Goal: Find specific page/section: Find specific page/section

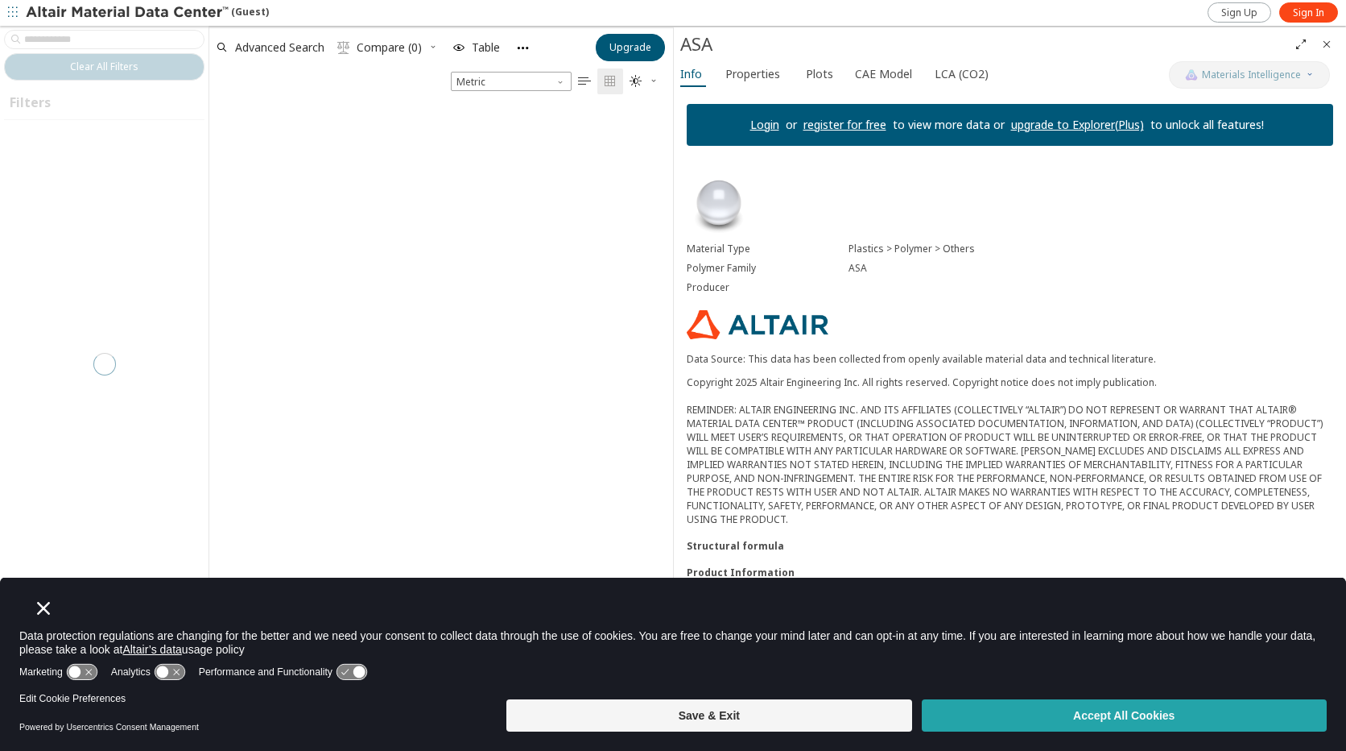
click at [1111, 722] on button "Accept All Cookies" at bounding box center [1124, 715] width 405 height 32
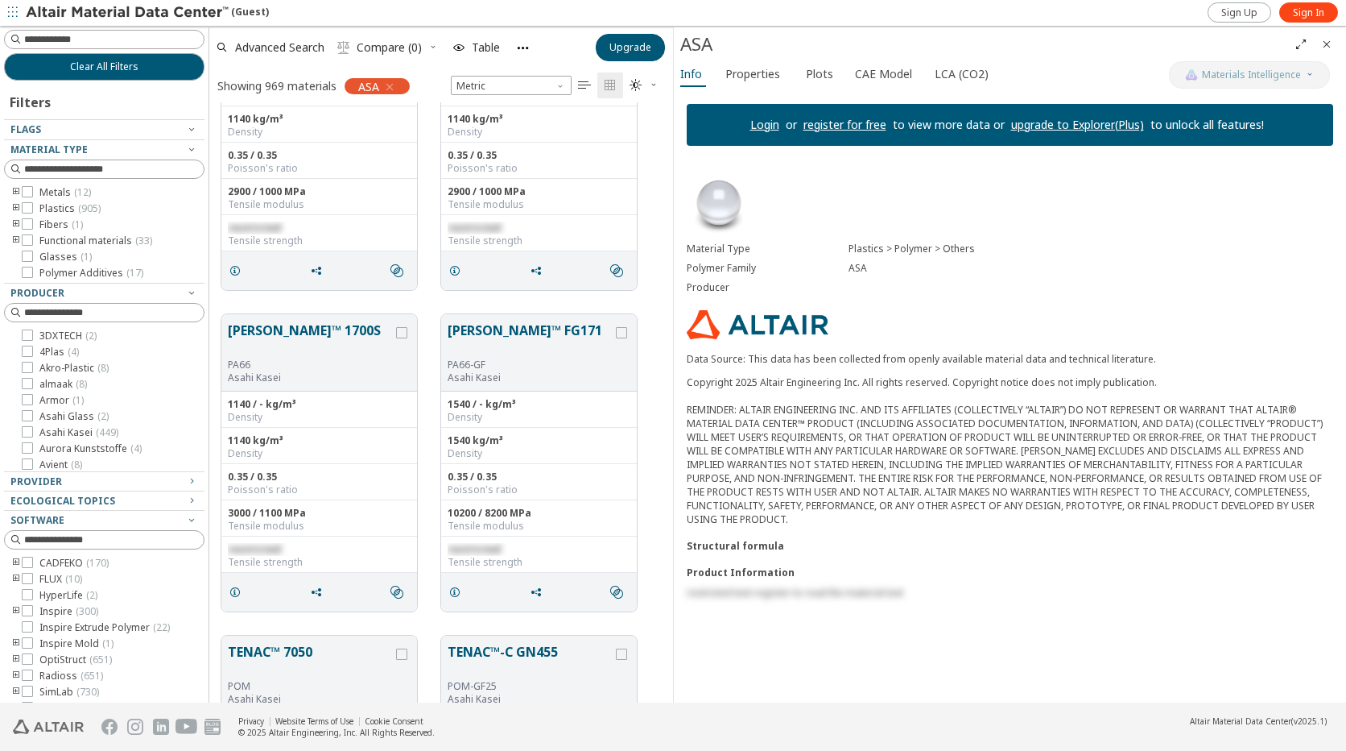
scroll to position [12412, 0]
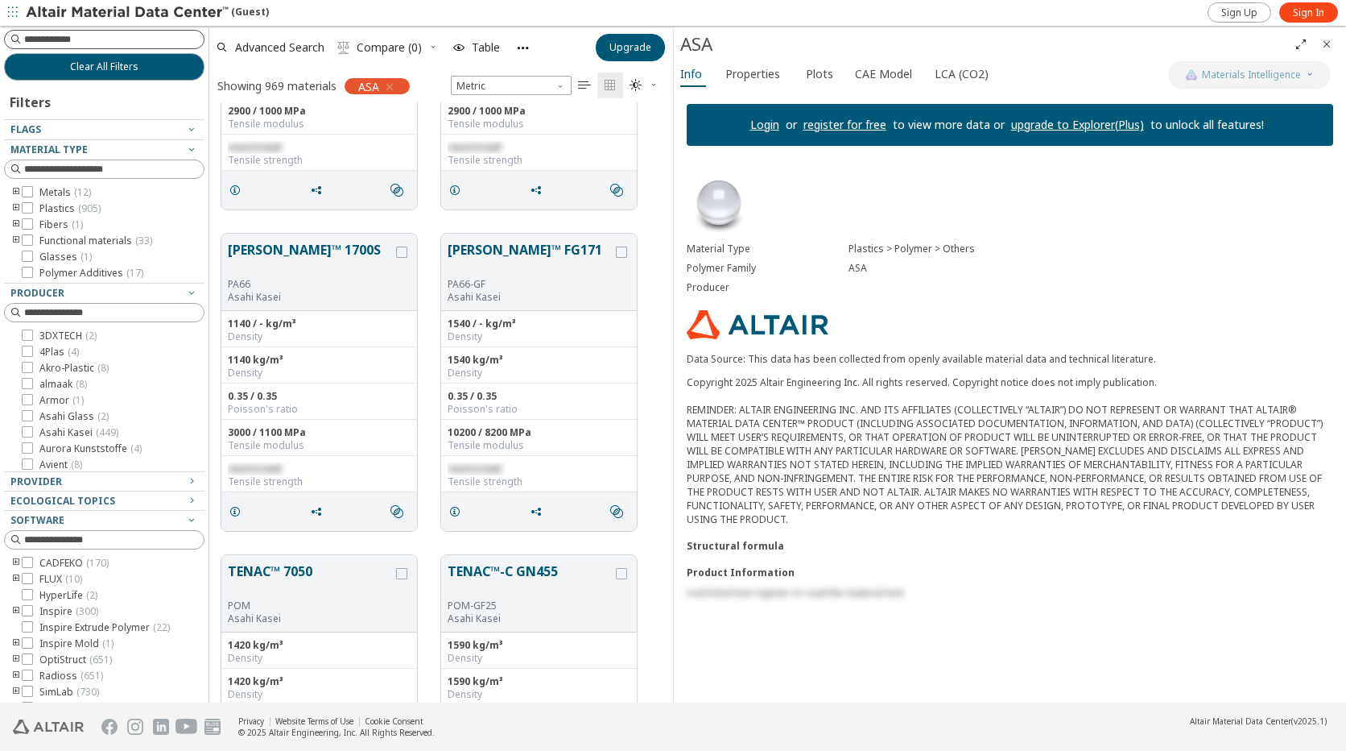
click at [152, 37] on input at bounding box center [114, 39] width 180 height 16
type input "*******"
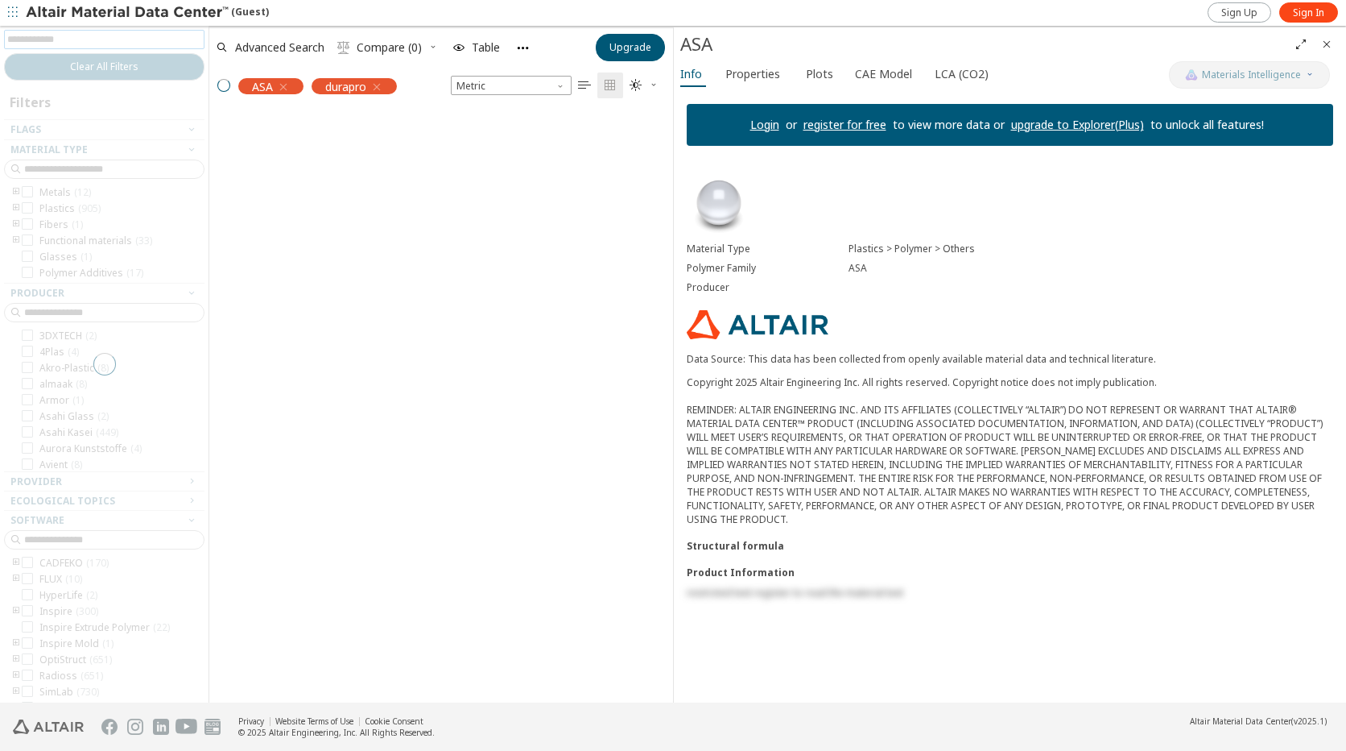
scroll to position [13, 13]
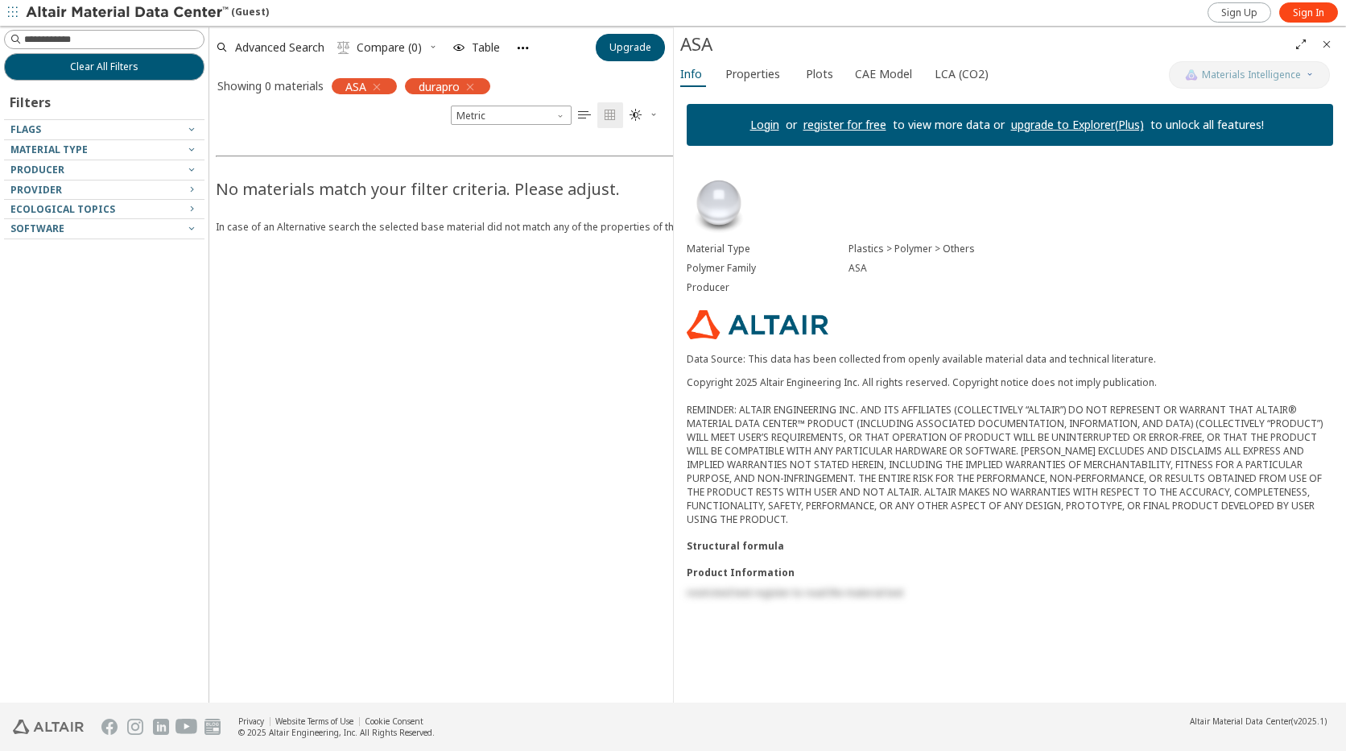
click at [472, 85] on icon "button" at bounding box center [470, 87] width 13 height 13
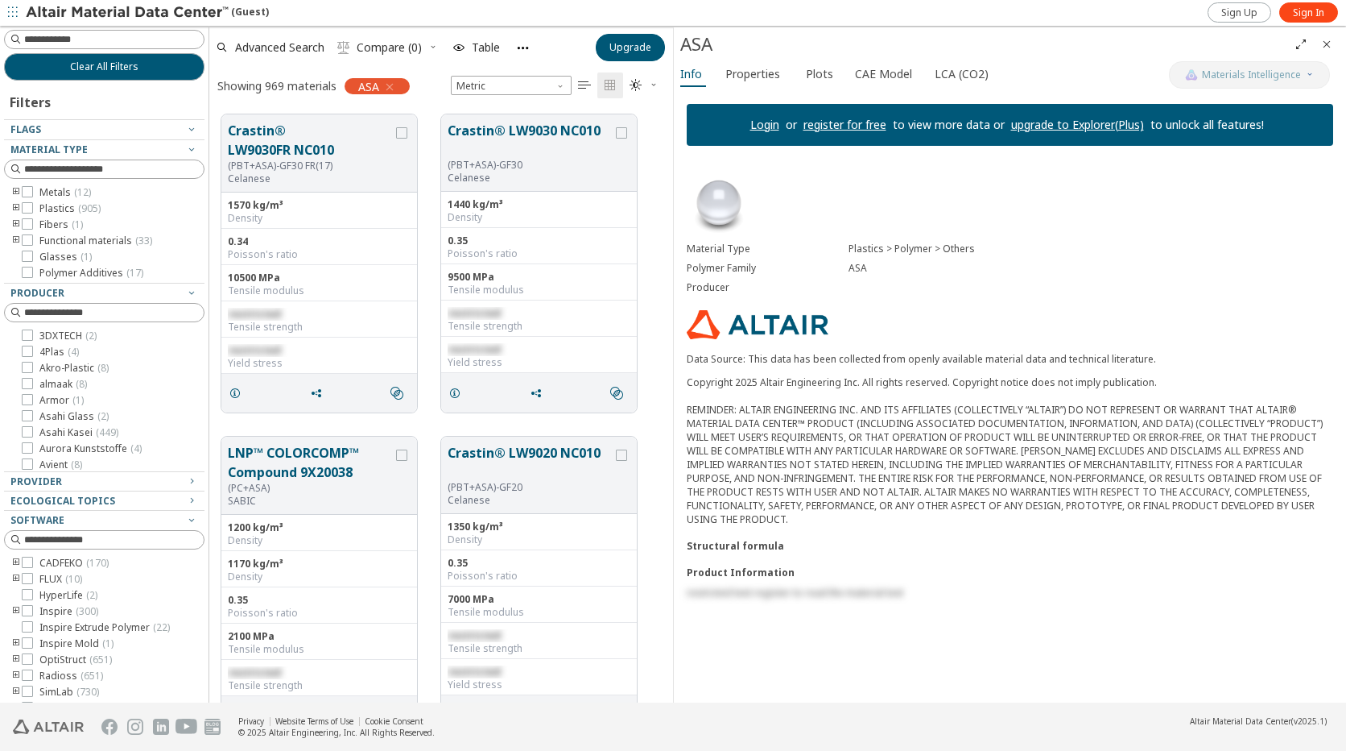
scroll to position [588, 452]
click at [16, 0] on span "button" at bounding box center [13, 13] width 16 height 26
